Goal: Task Accomplishment & Management: Manage account settings

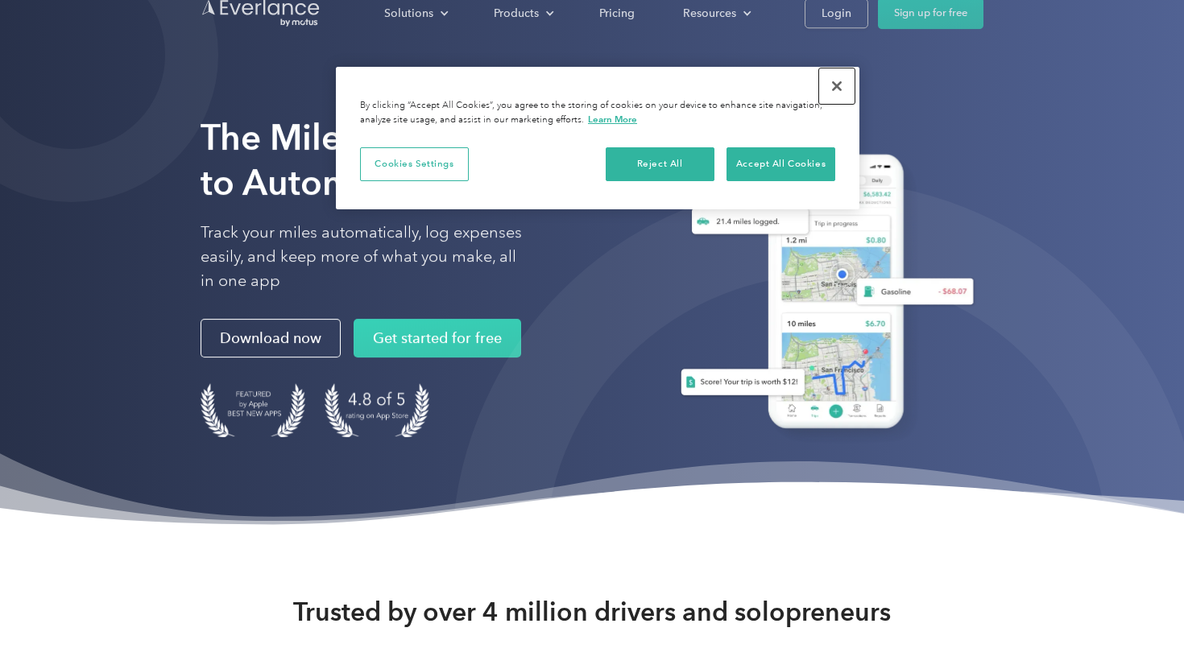
click at [845, 86] on button "Close" at bounding box center [836, 85] width 35 height 35
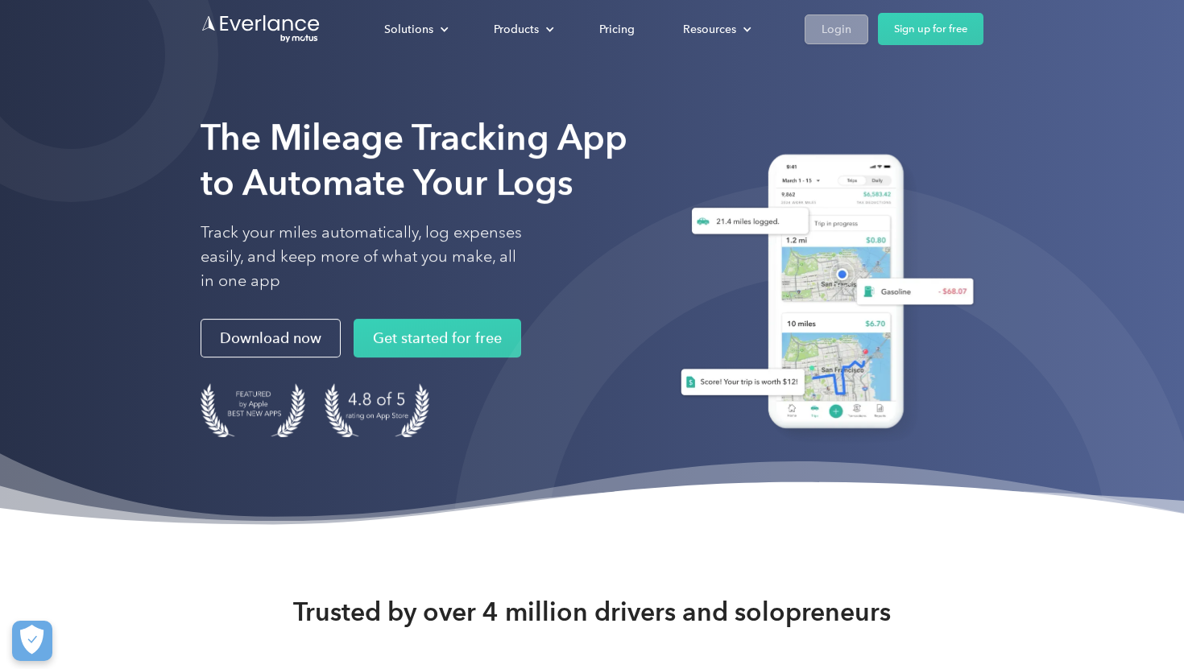
click at [808, 27] on link "Login" at bounding box center [836, 29] width 64 height 30
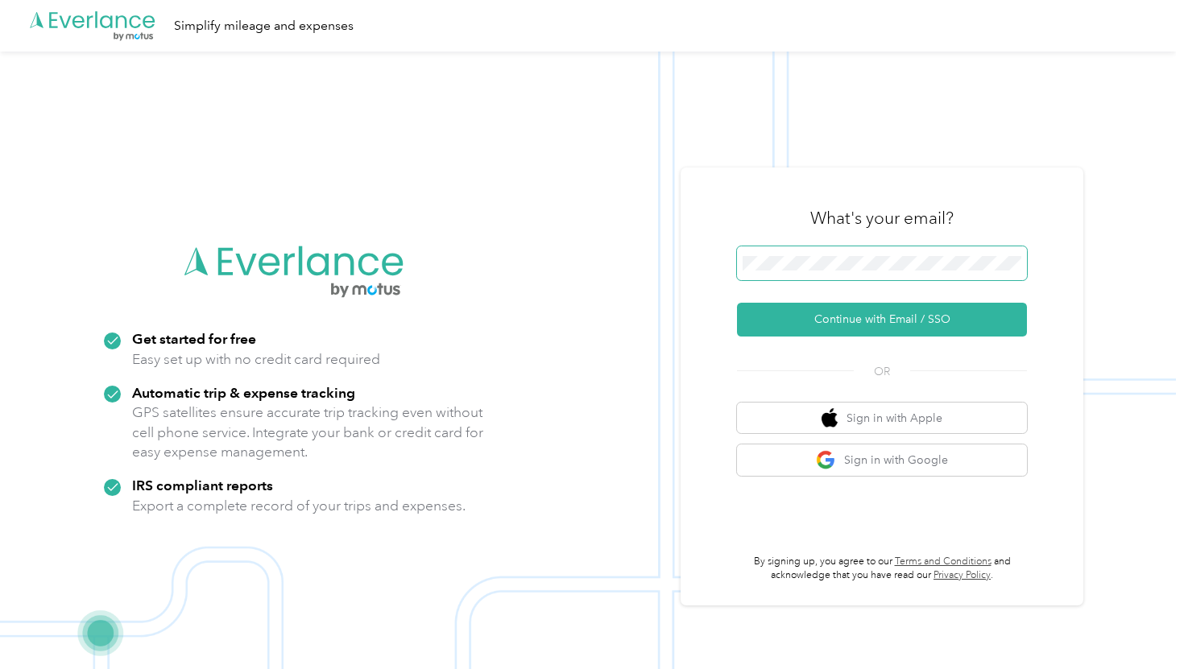
click at [785, 273] on span at bounding box center [882, 263] width 290 height 34
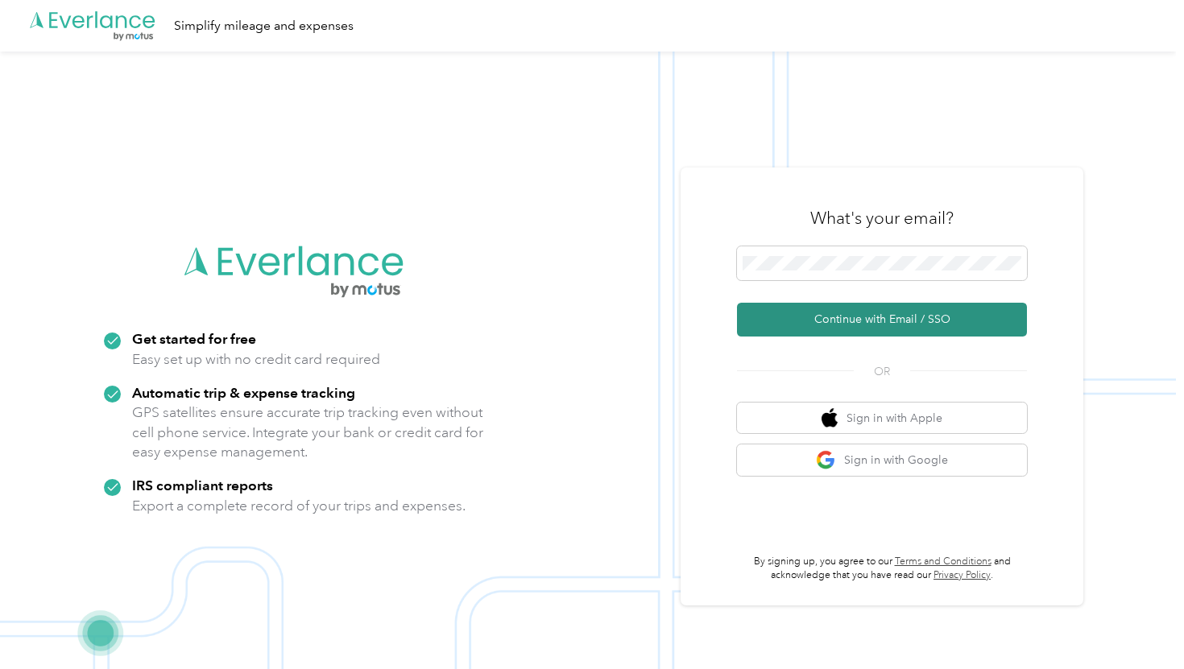
click at [937, 333] on button "Continue with Email / SSO" at bounding box center [882, 320] width 290 height 34
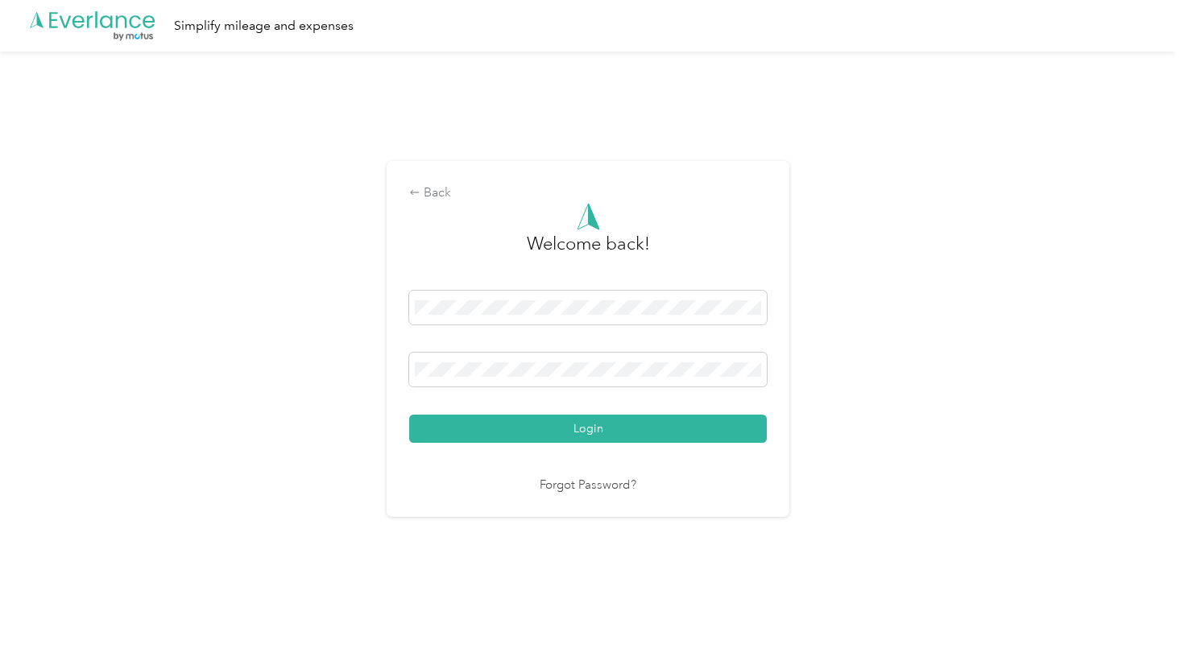
click at [409, 415] on button "Login" at bounding box center [588, 429] width 358 height 28
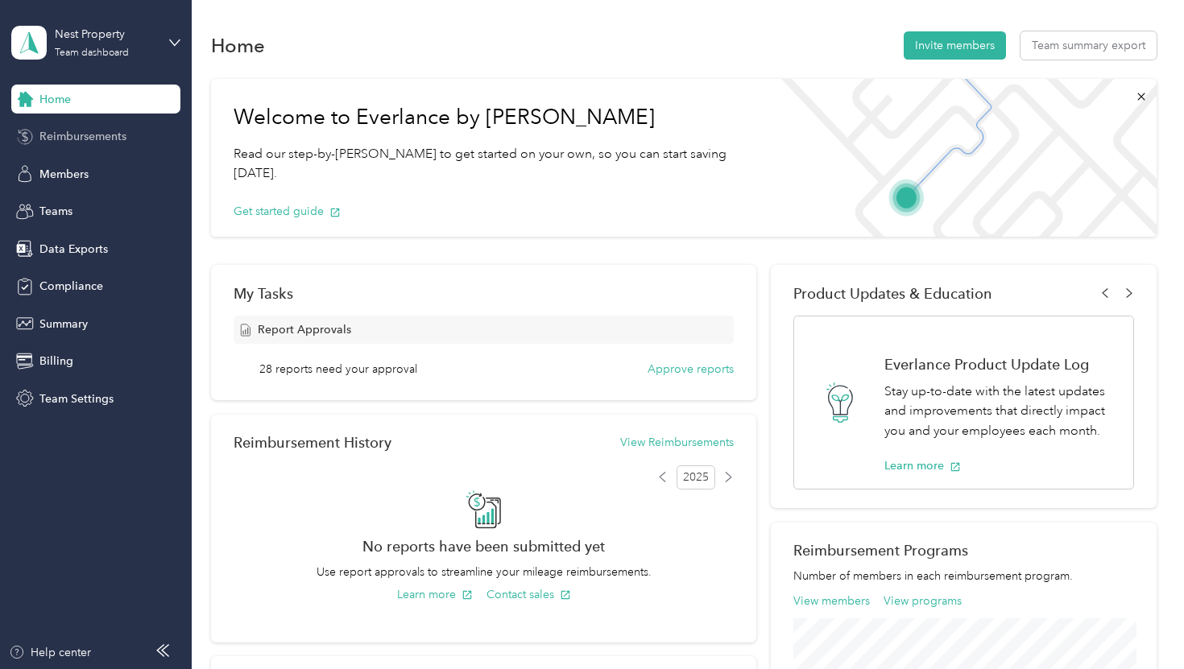
click at [84, 136] on span "Reimbursements" at bounding box center [82, 136] width 87 height 17
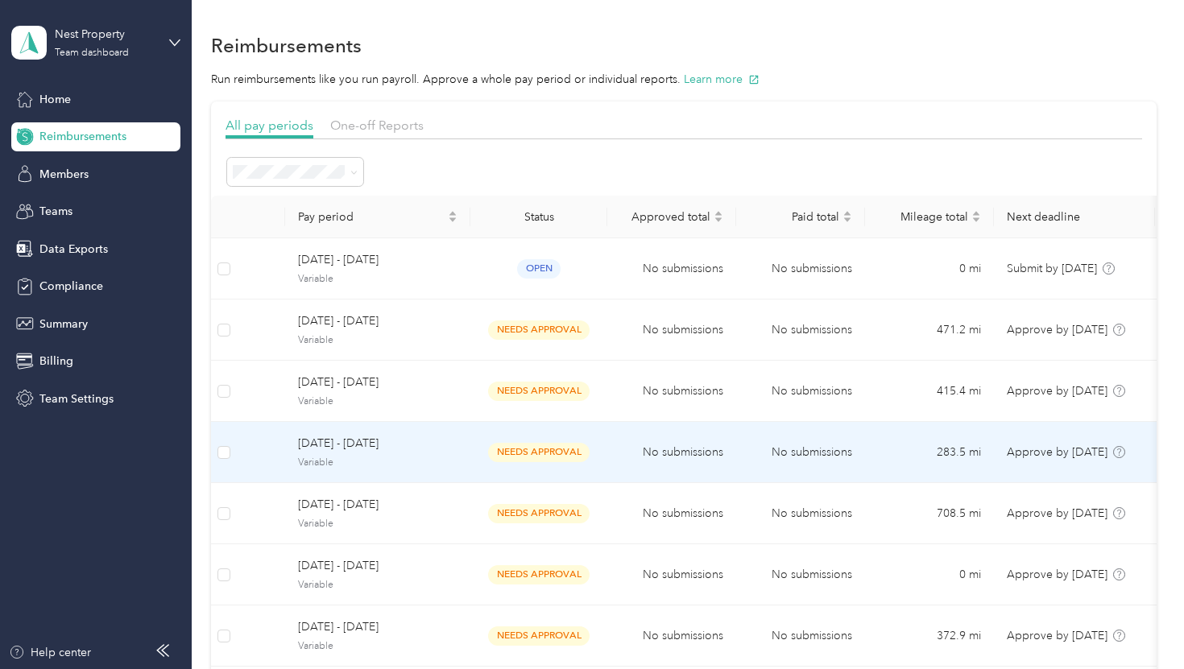
click at [374, 444] on span "[DATE] - [DATE]" at bounding box center [377, 444] width 159 height 18
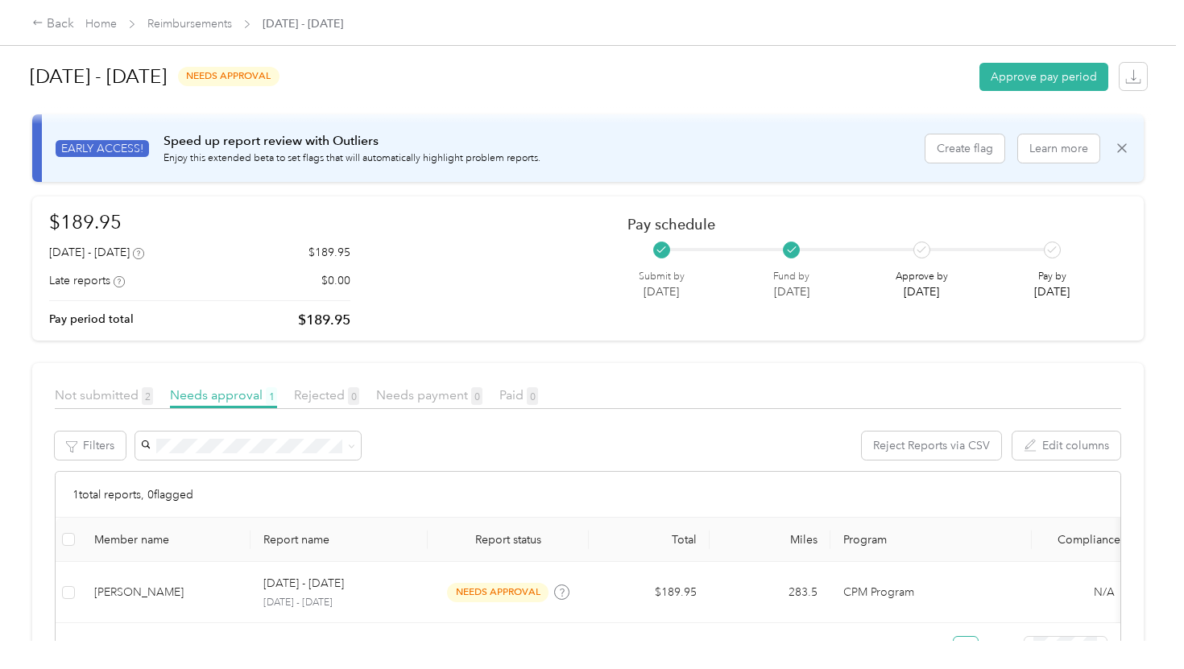
scroll to position [7, 0]
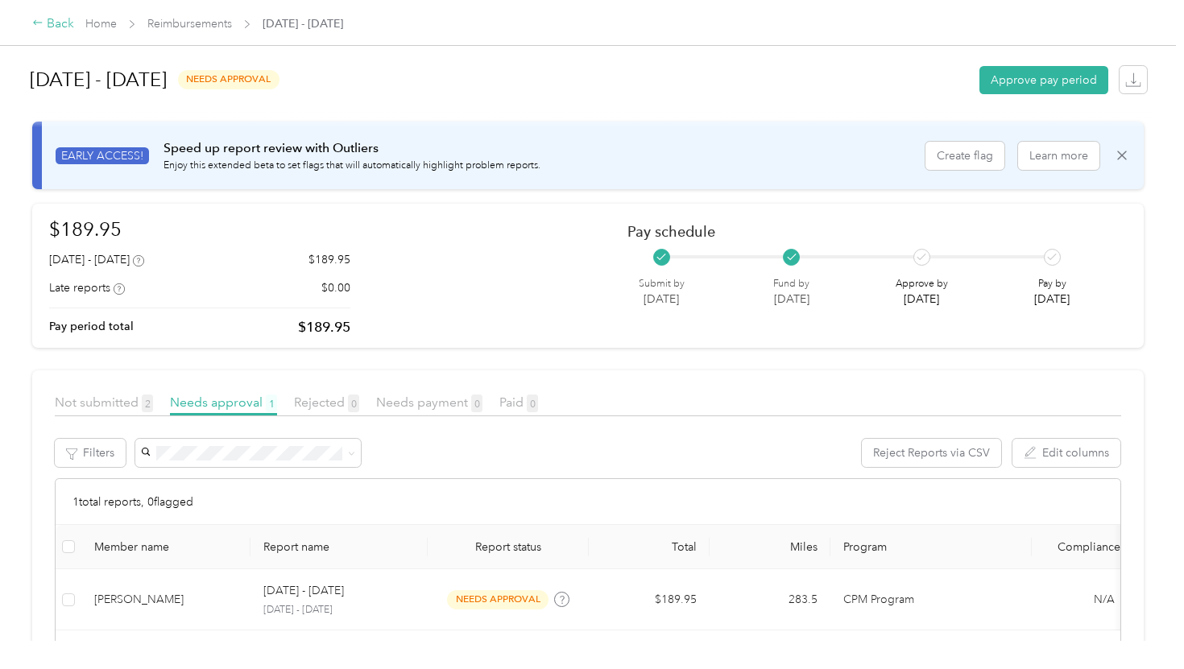
click at [40, 23] on icon at bounding box center [37, 22] width 9 height 5
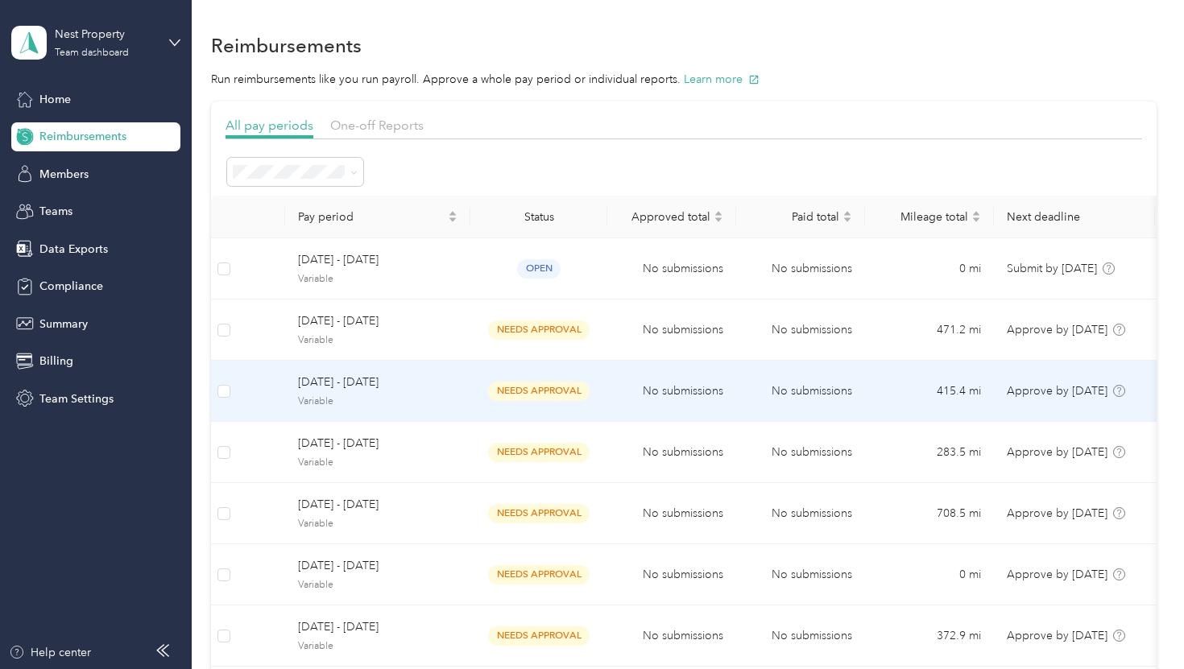
click at [556, 390] on span "needs approval" at bounding box center [538, 391] width 101 height 19
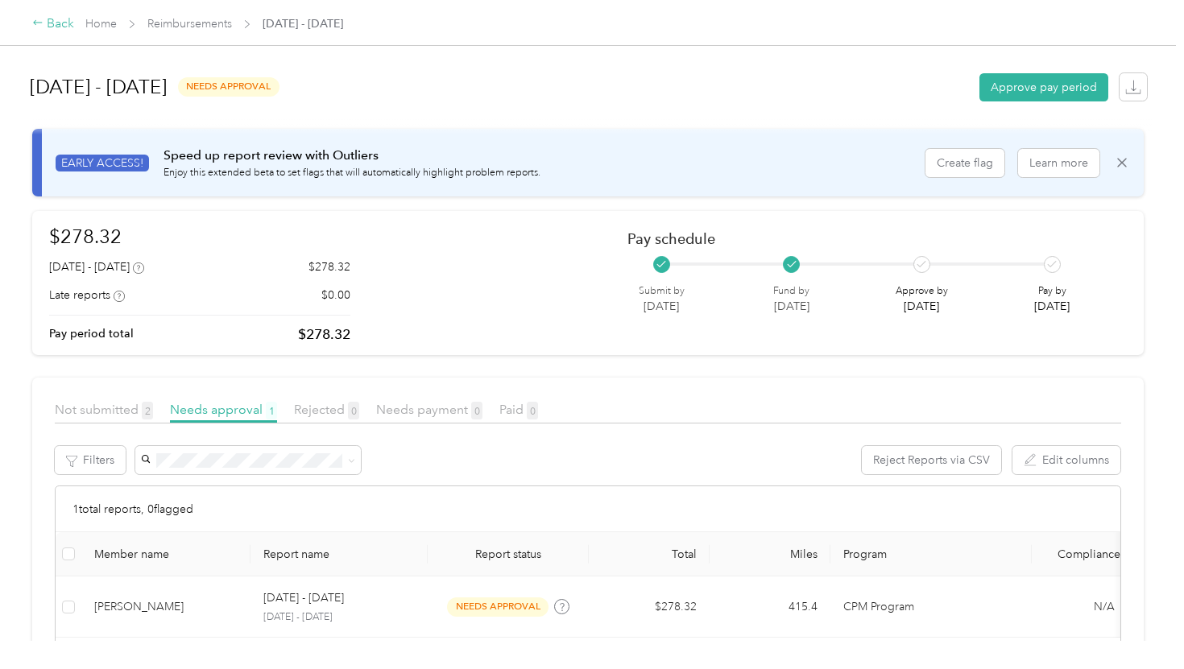
click at [44, 21] on div "Back" at bounding box center [53, 23] width 42 height 19
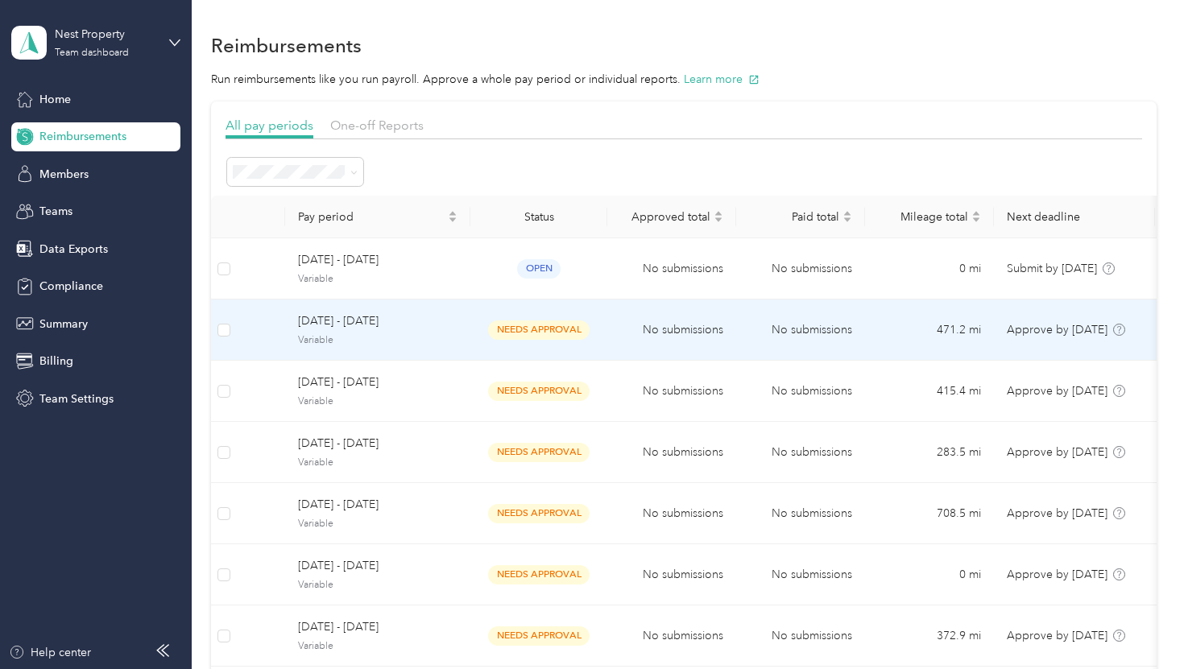
click at [354, 329] on span "[DATE] - [DATE]" at bounding box center [377, 321] width 159 height 18
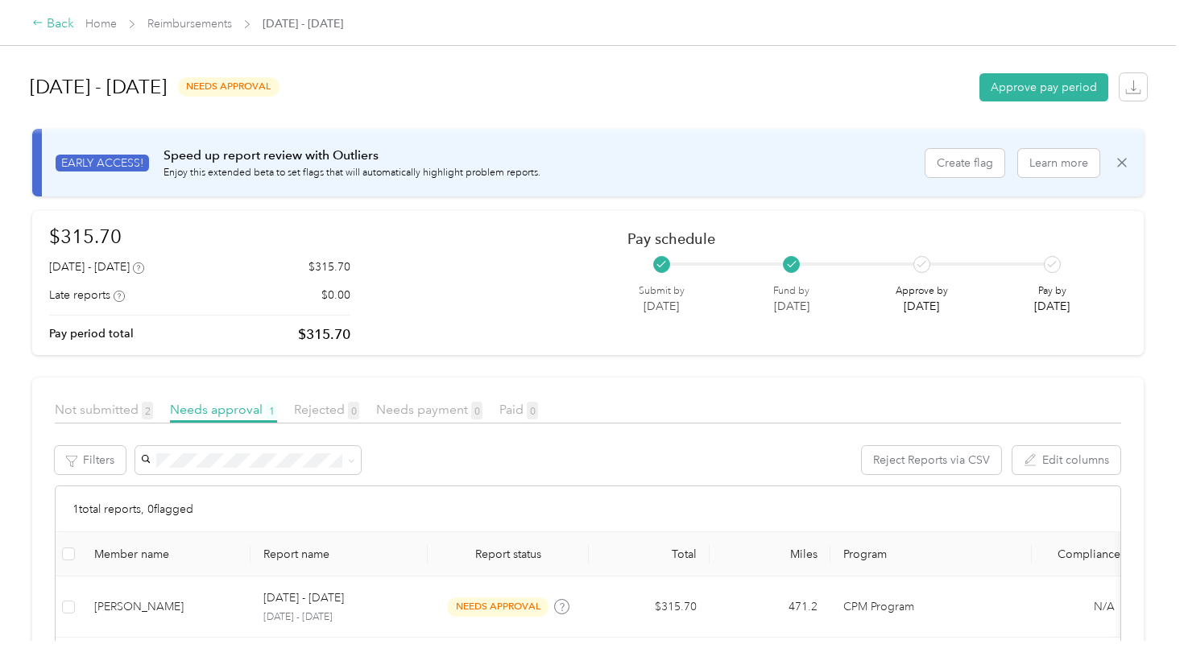
click at [36, 18] on icon at bounding box center [37, 22] width 11 height 11
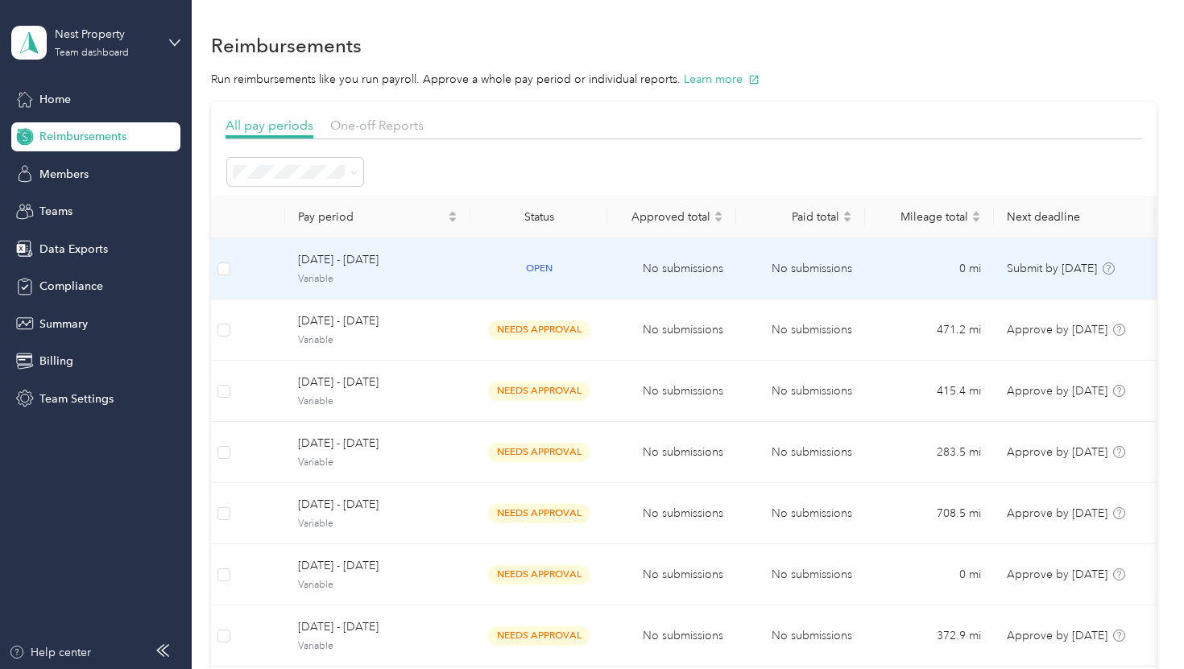
click at [324, 272] on span "Variable" at bounding box center [377, 279] width 159 height 14
